Goal: Task Accomplishment & Management: Manage account settings

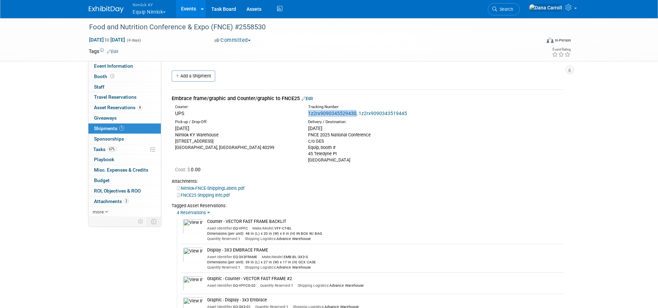
drag, startPoint x: 307, startPoint y: 112, endPoint x: 356, endPoint y: 114, distance: 48.5
click at [356, 114] on div "Tracking Number: 1z2rx9090345529430, 1z2rx9090343519445" at bounding box center [386, 110] width 166 height 13
copy link "1z2rx9090345529430"
drag, startPoint x: 406, startPoint y: 114, endPoint x: 359, endPoint y: 114, distance: 47.4
click at [359, 114] on div "1z2rx9090345529430, 1z2rx9090343519445" at bounding box center [386, 113] width 156 height 7
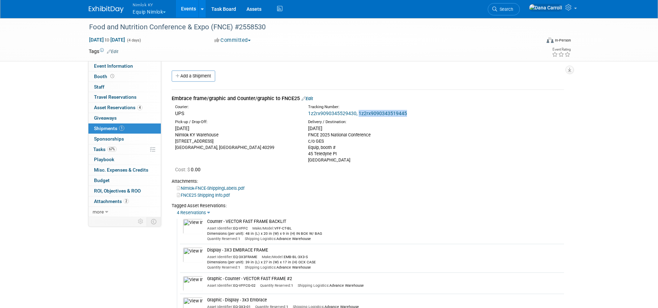
copy link "1z2rx9090343519445"
click at [94, 8] on img at bounding box center [106, 9] width 35 height 7
